Goal: Browse casually: Explore the website without a specific task or goal

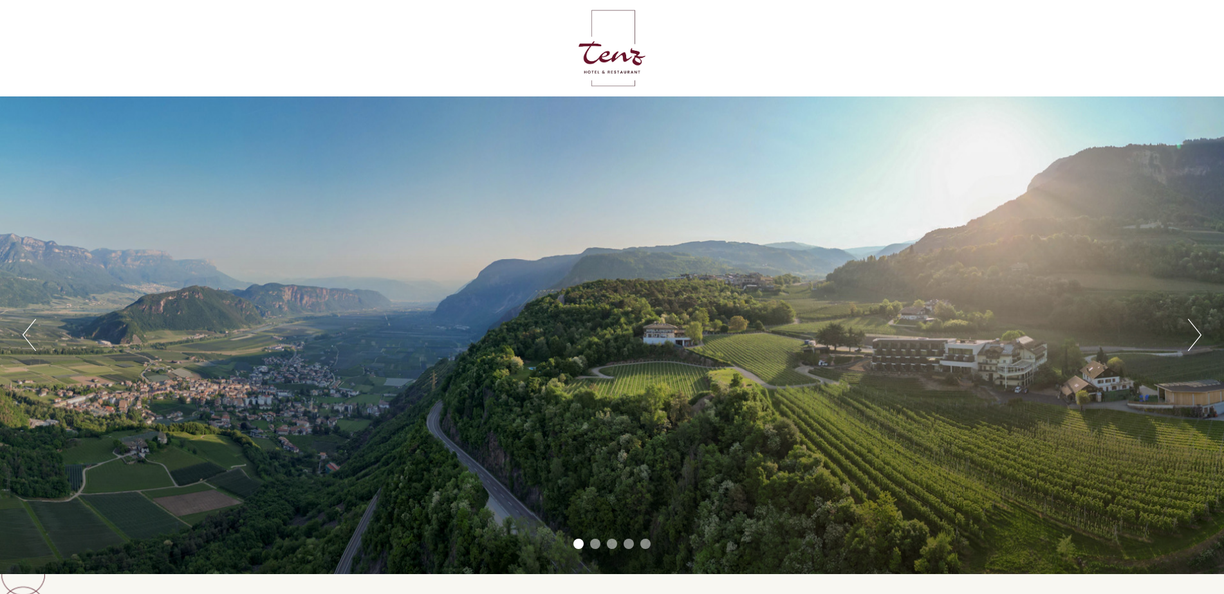
click at [1195, 338] on button "Next" at bounding box center [1195, 335] width 14 height 32
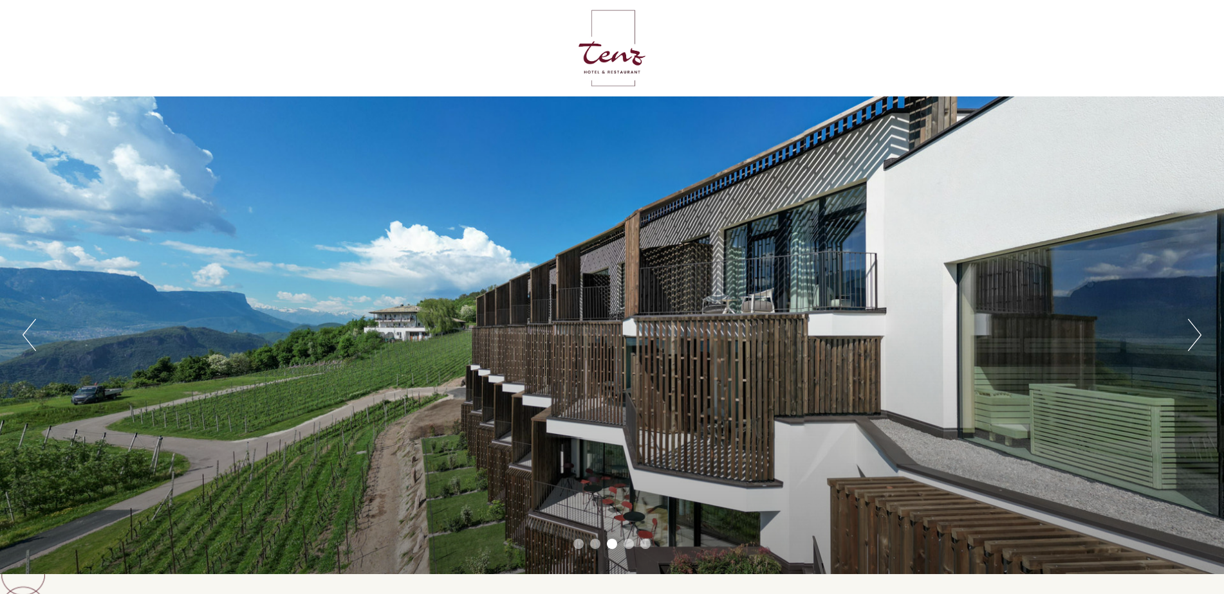
click at [1195, 338] on button "Next" at bounding box center [1195, 335] width 14 height 32
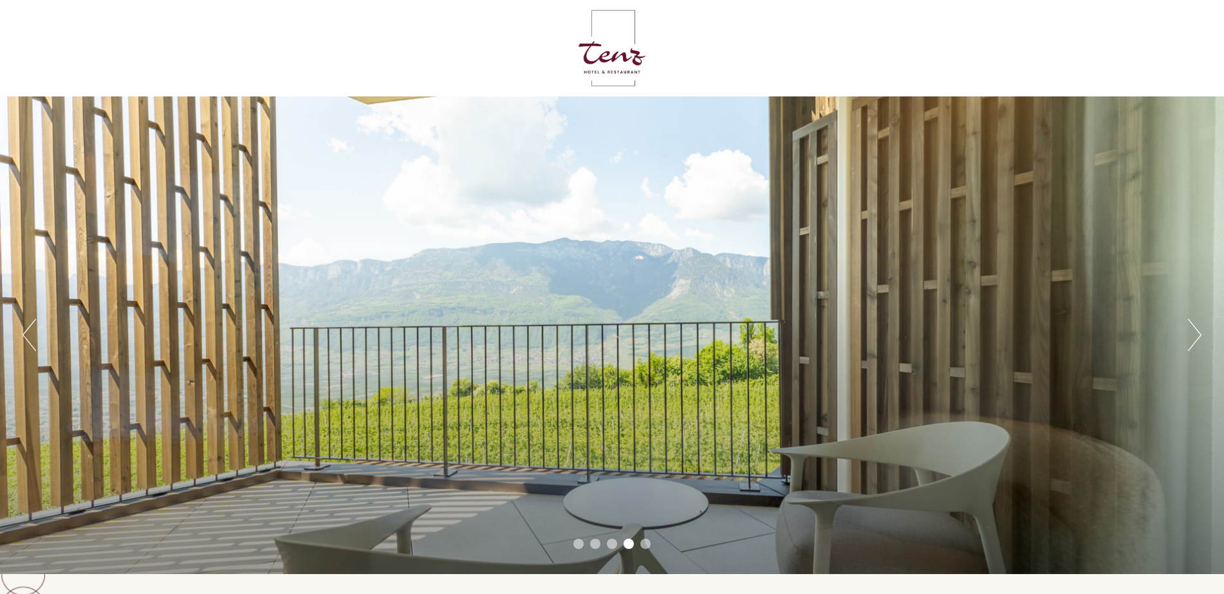
click at [1195, 338] on button "Next" at bounding box center [1195, 335] width 14 height 32
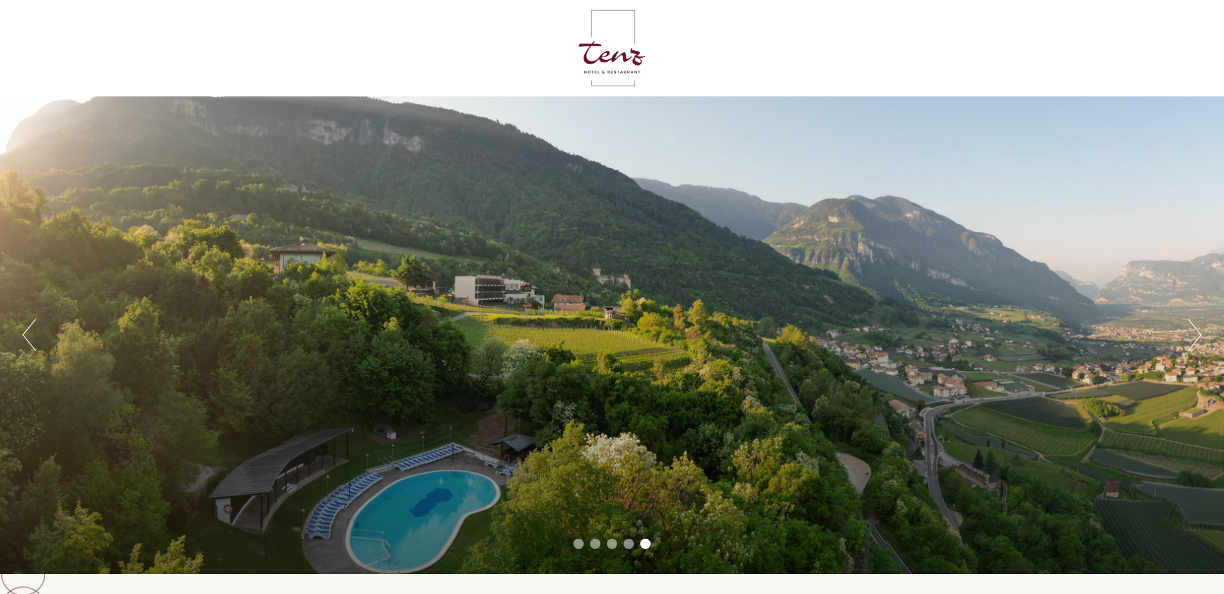
click at [24, 338] on button "Previous" at bounding box center [30, 335] width 14 height 32
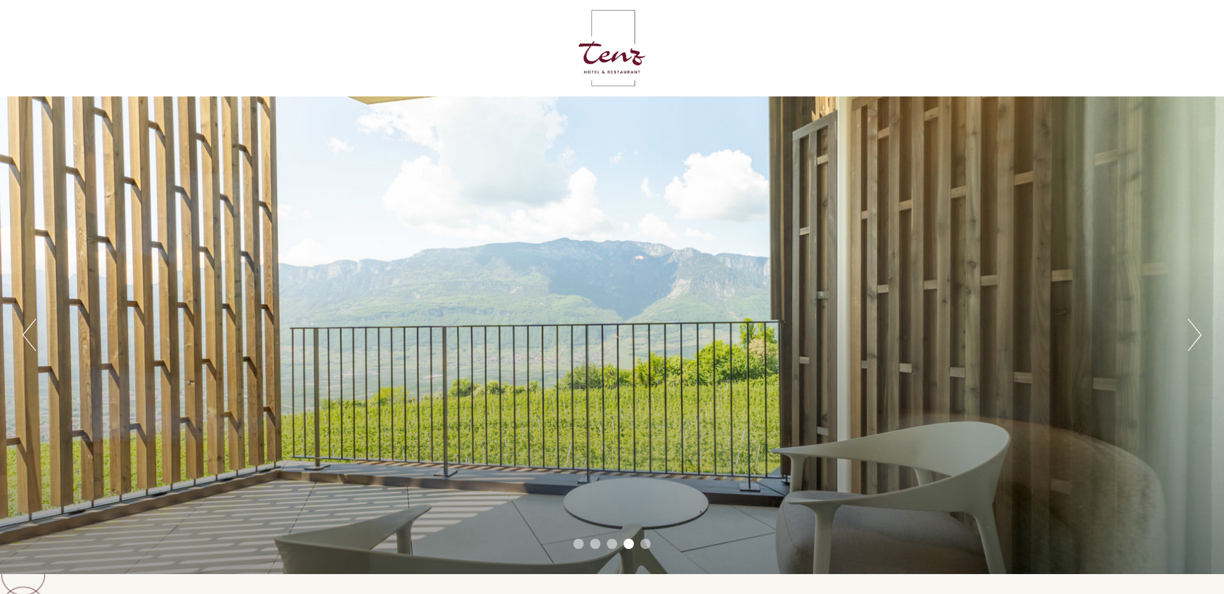
click at [25, 338] on button "Previous" at bounding box center [30, 335] width 14 height 32
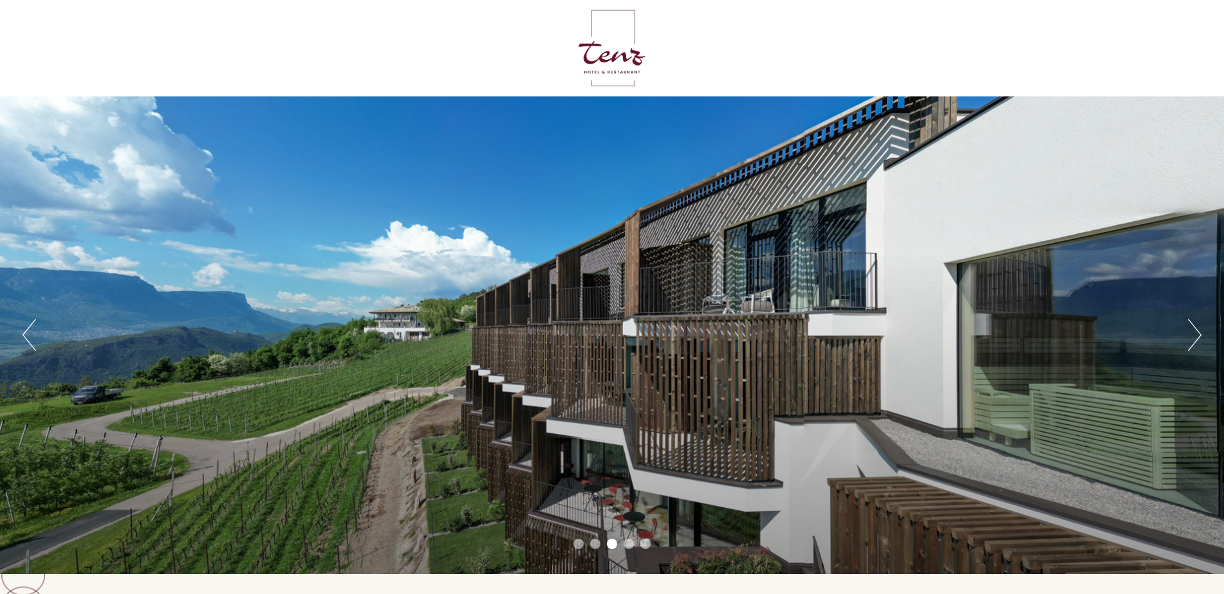
click at [1198, 340] on button "Next" at bounding box center [1195, 335] width 14 height 32
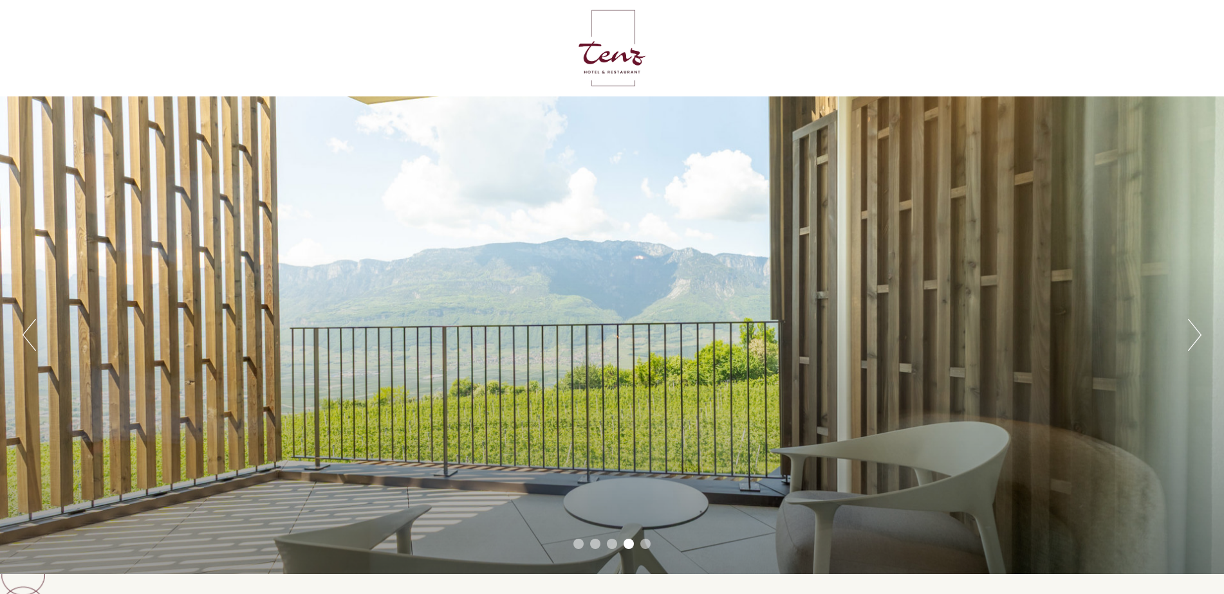
click at [1198, 340] on button "Next" at bounding box center [1195, 335] width 14 height 32
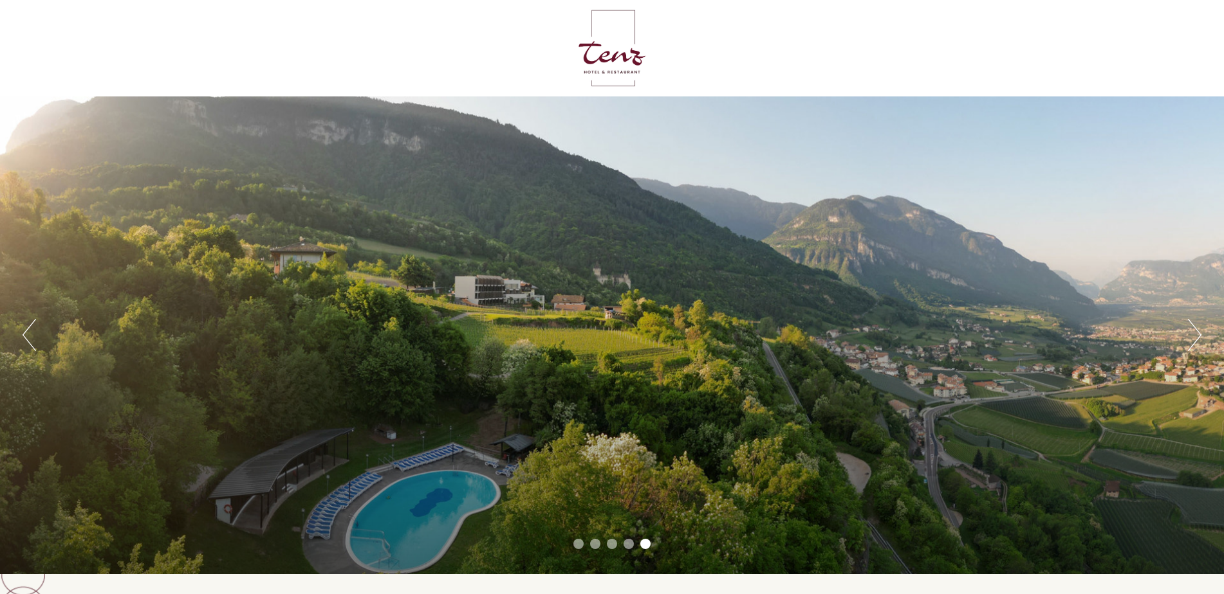
click at [1198, 340] on button "Next" at bounding box center [1195, 335] width 14 height 32
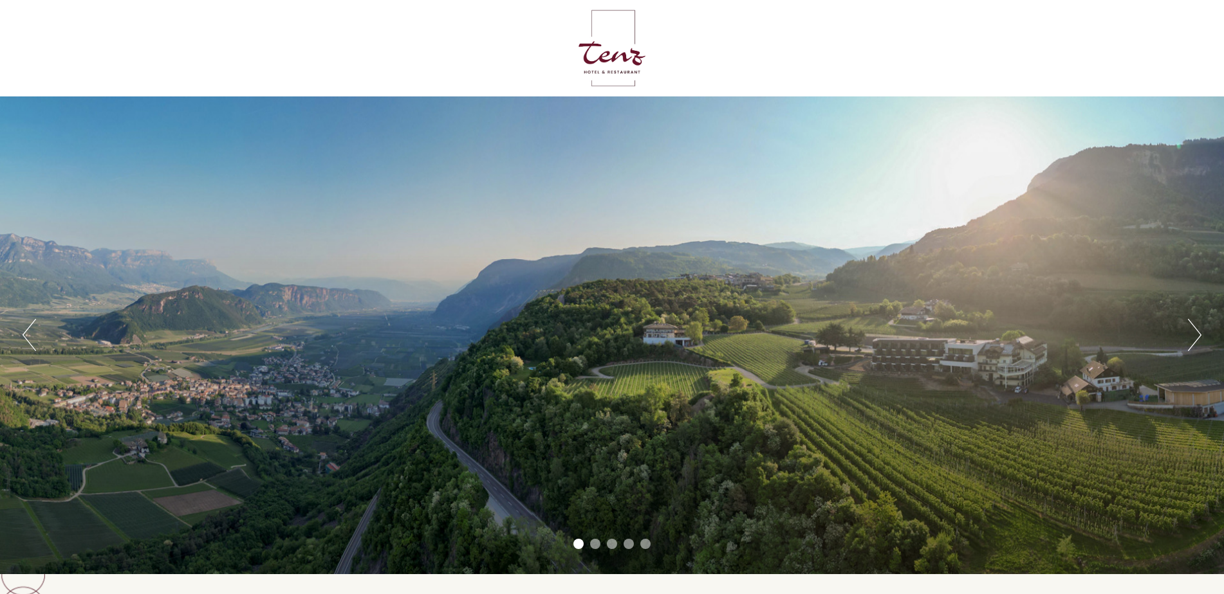
click at [31, 334] on button "Previous" at bounding box center [30, 335] width 14 height 32
click at [1193, 337] on button "Next" at bounding box center [1195, 335] width 14 height 32
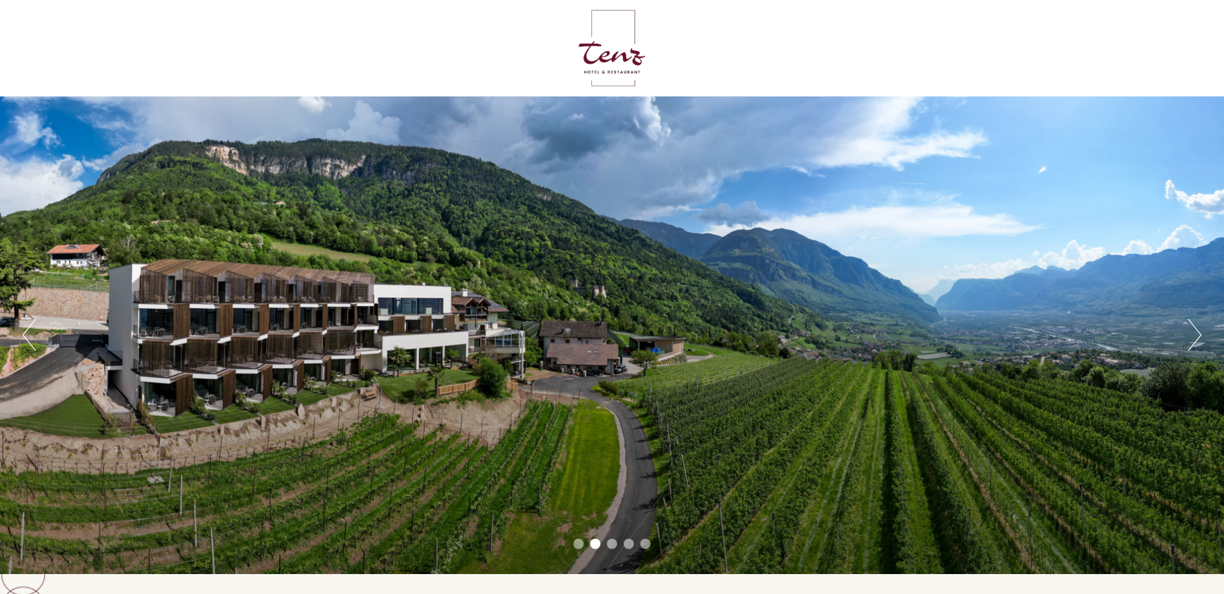
click at [1193, 337] on button "Next" at bounding box center [1195, 335] width 14 height 32
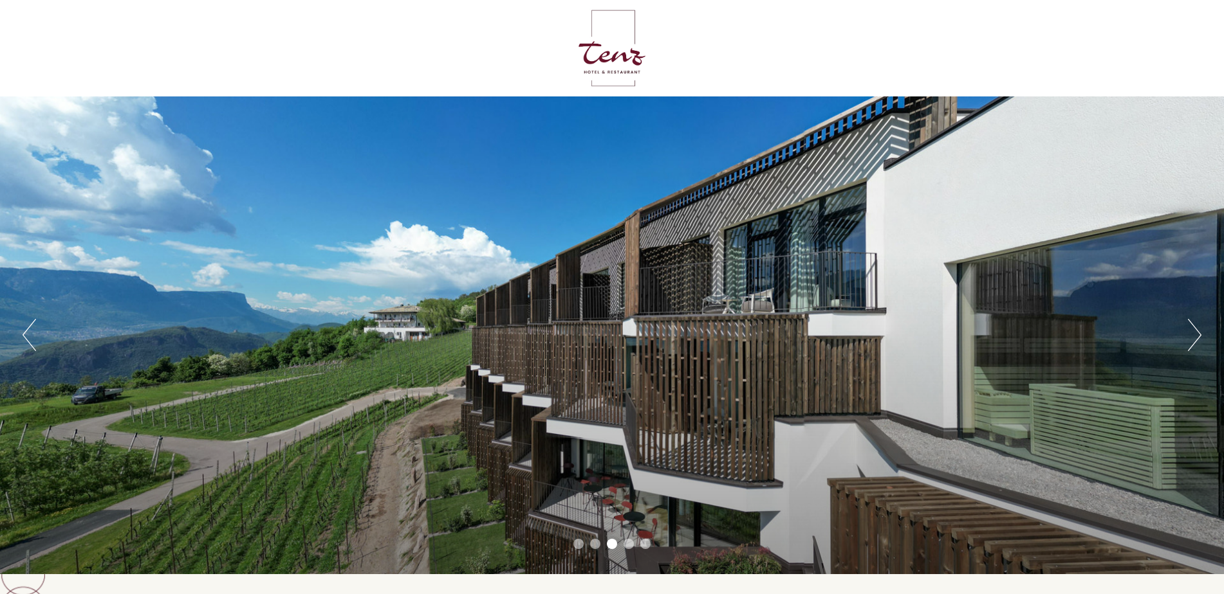
click at [1193, 337] on button "Next" at bounding box center [1195, 335] width 14 height 32
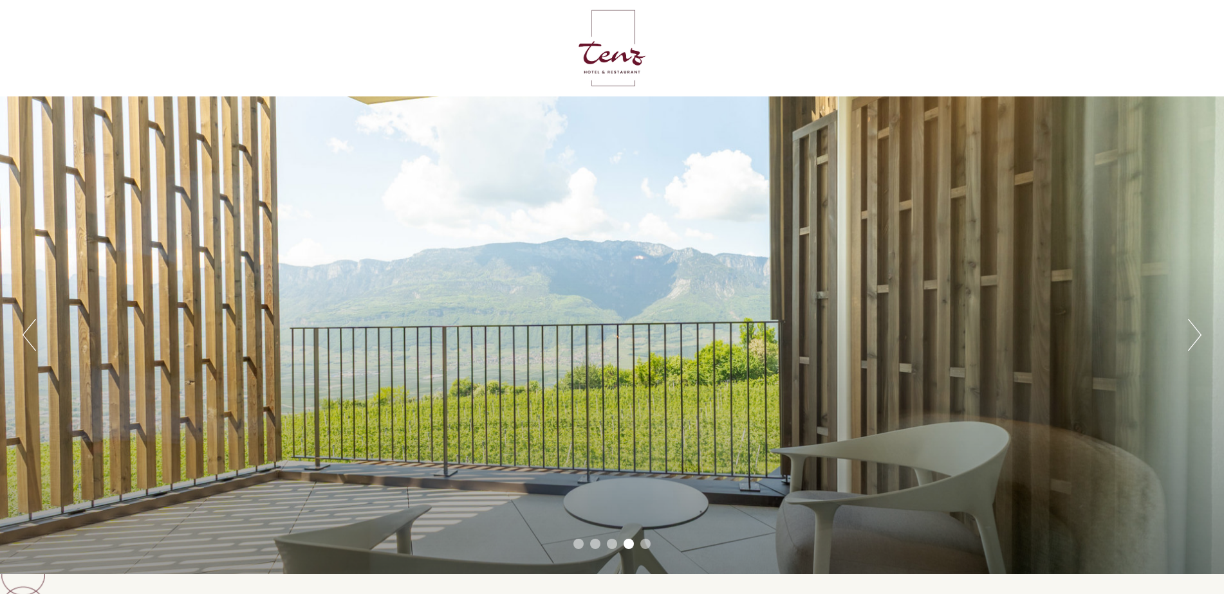
click at [1193, 337] on button "Next" at bounding box center [1195, 335] width 14 height 32
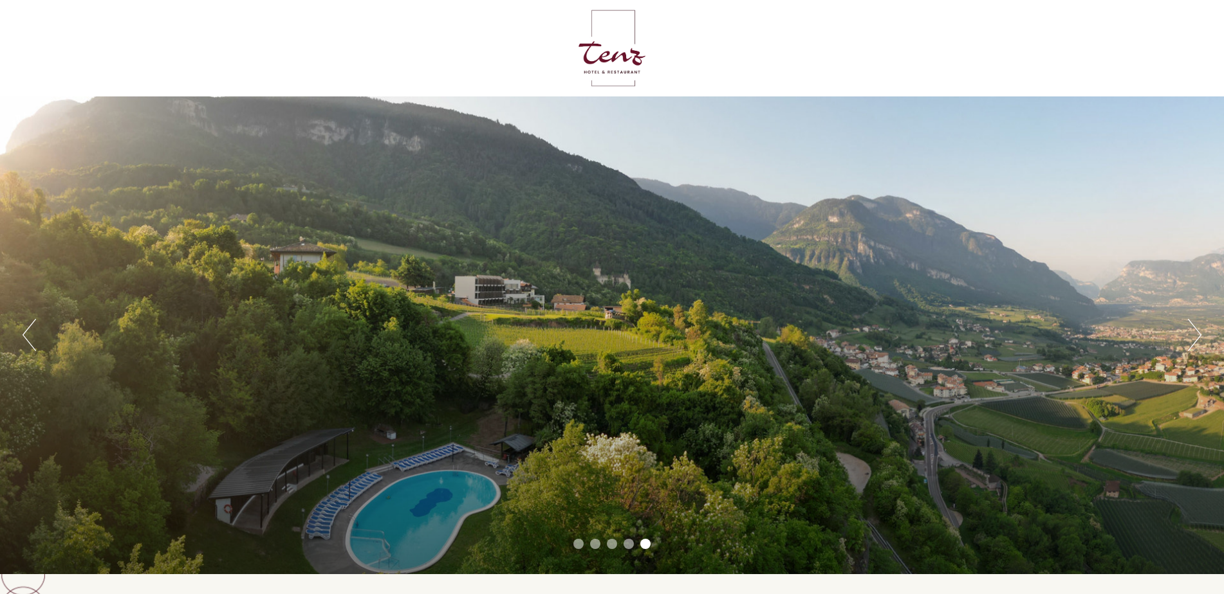
click at [1193, 337] on button "Next" at bounding box center [1195, 335] width 14 height 32
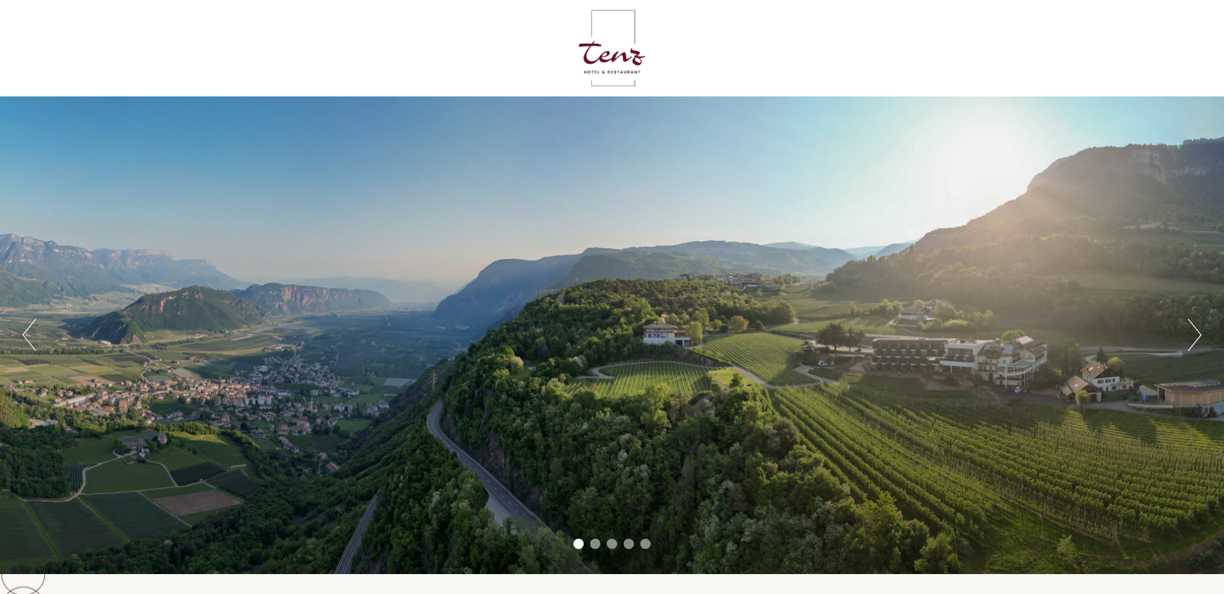
click at [1193, 337] on button "Next" at bounding box center [1195, 335] width 14 height 32
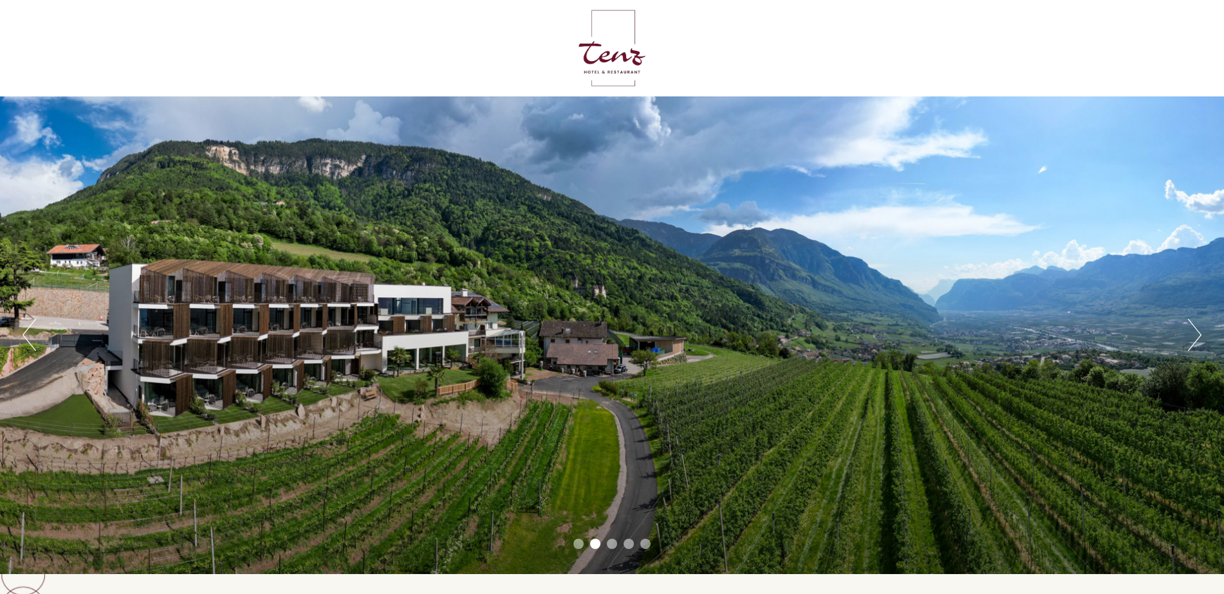
click at [1193, 338] on button "Next" at bounding box center [1195, 335] width 14 height 32
